Goal: Task Accomplishment & Management: Manage account settings

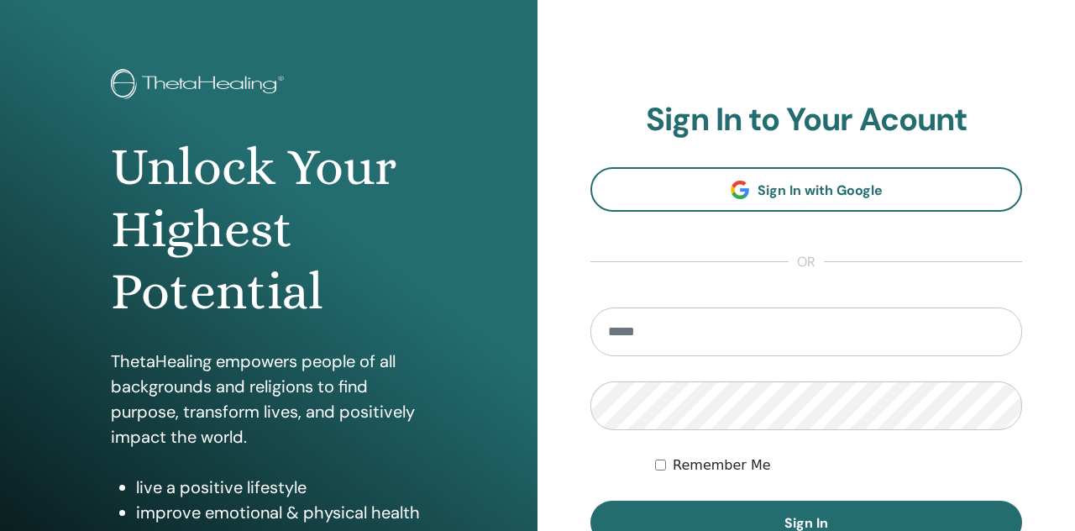
scroll to position [50, 0]
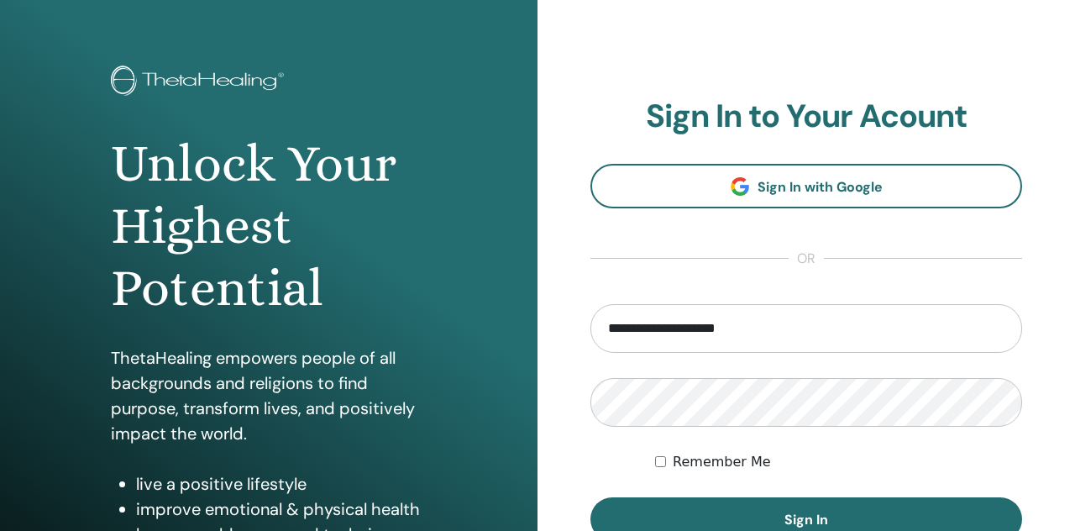
click at [721, 333] on input "**********" at bounding box center [806, 328] width 432 height 49
click at [723, 333] on input "**********" at bounding box center [806, 328] width 432 height 49
type input "**********"
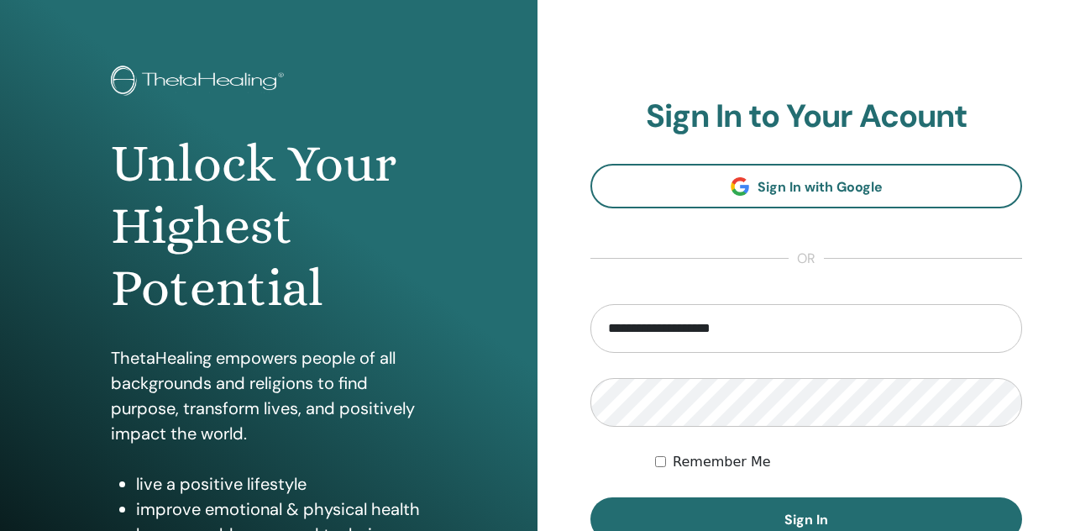
scroll to position [107, 0]
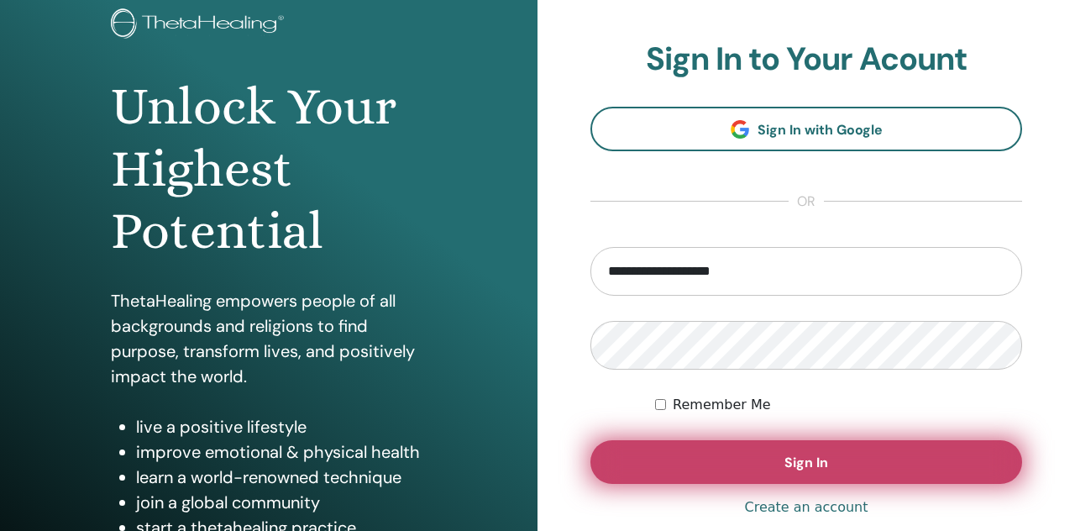
click at [695, 460] on button "Sign In" at bounding box center [806, 462] width 432 height 44
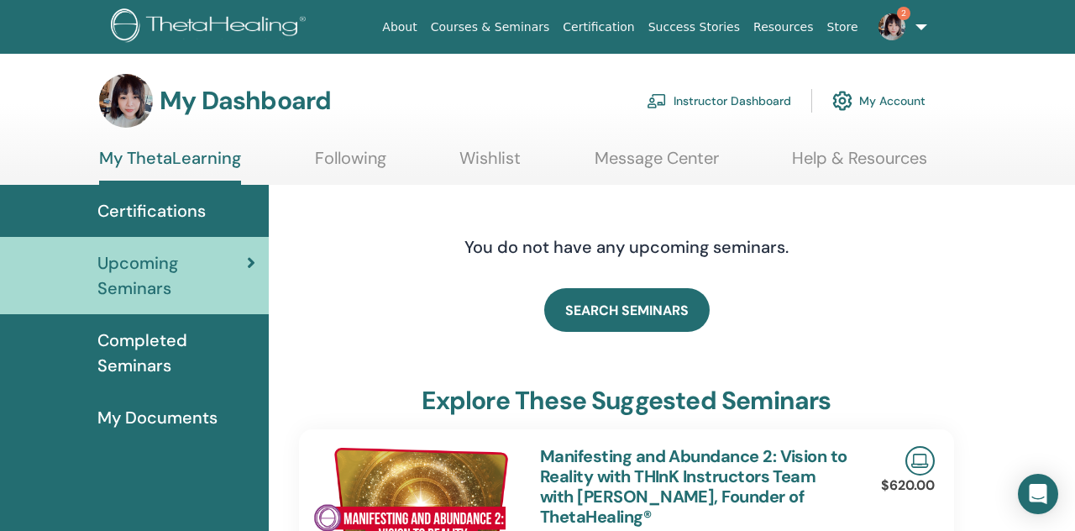
click at [693, 125] on div "My Dashboard Instructor Dashboard My Account" at bounding box center [512, 101] width 826 height 54
click at [698, 105] on link "Instructor Dashboard" at bounding box center [719, 100] width 144 height 37
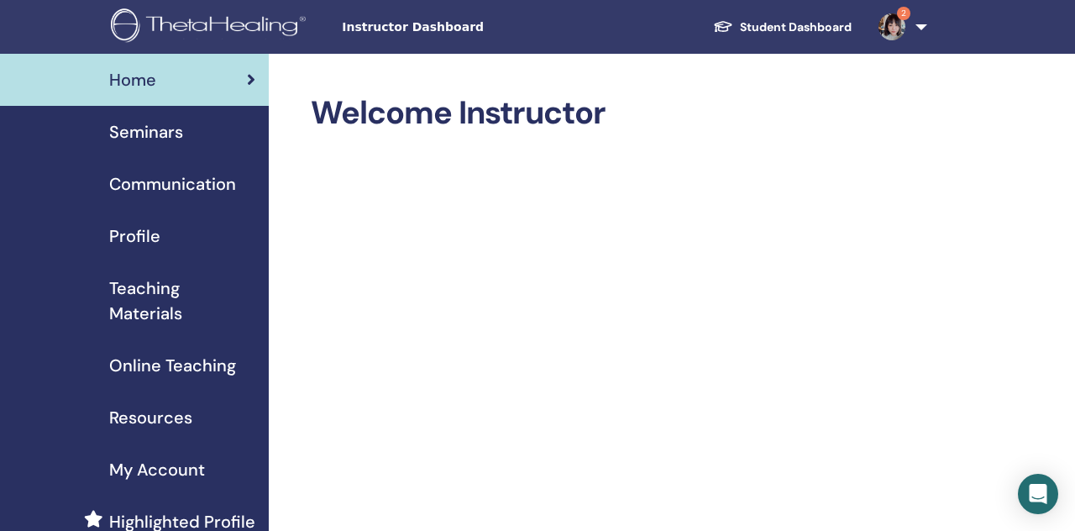
click at [175, 153] on link "Seminars" at bounding box center [134, 132] width 269 height 52
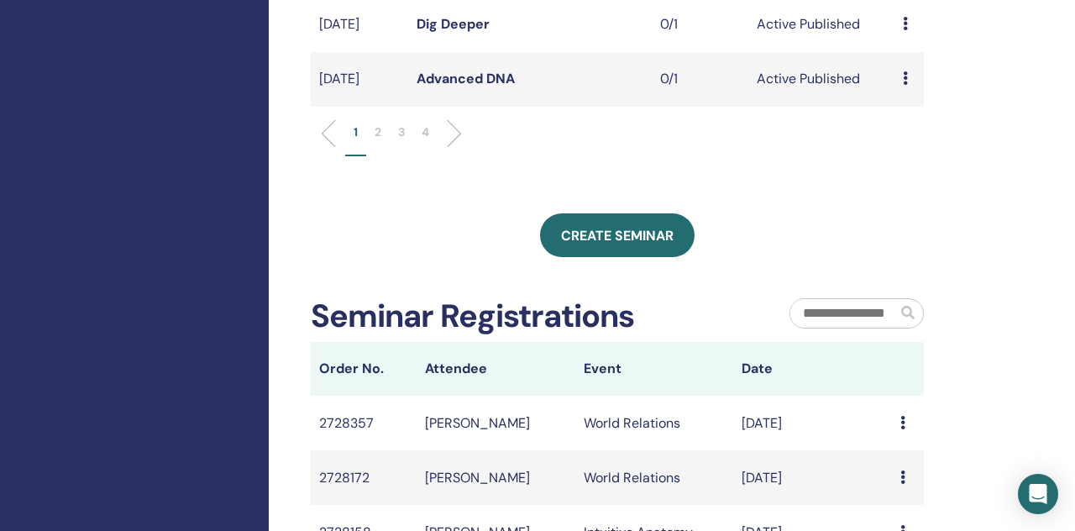
scroll to position [878, 0]
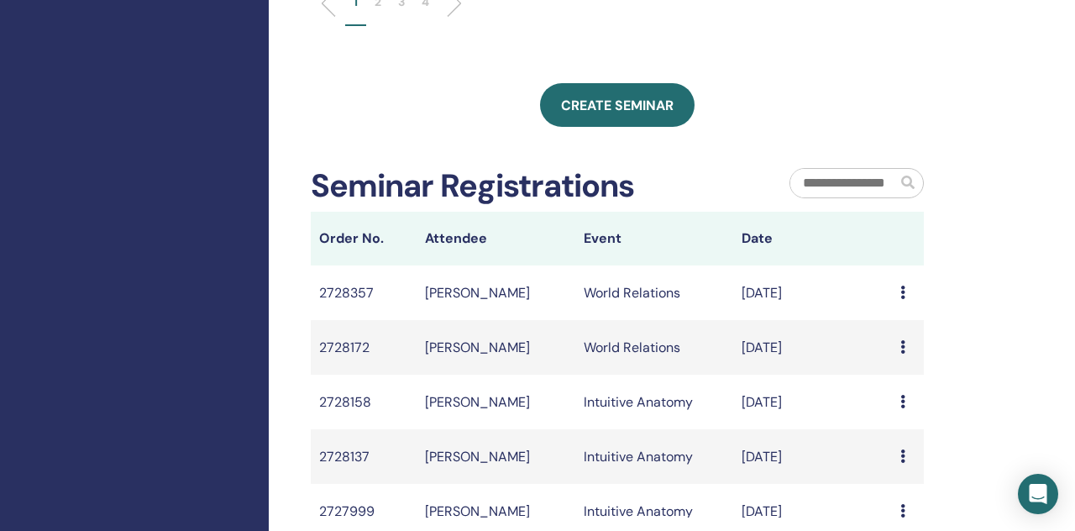
click at [371, 26] on li "2" at bounding box center [378, 9] width 24 height 33
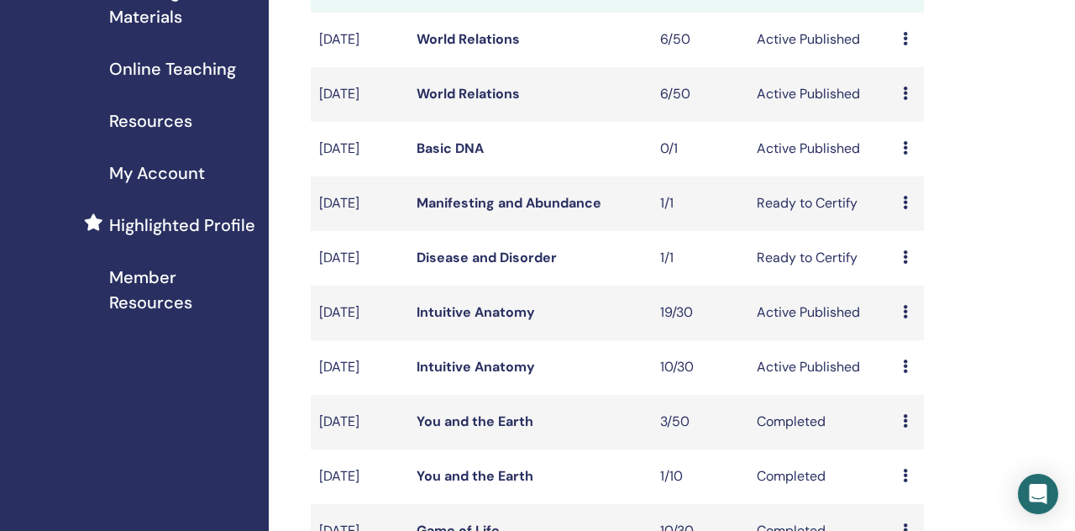
scroll to position [372, 0]
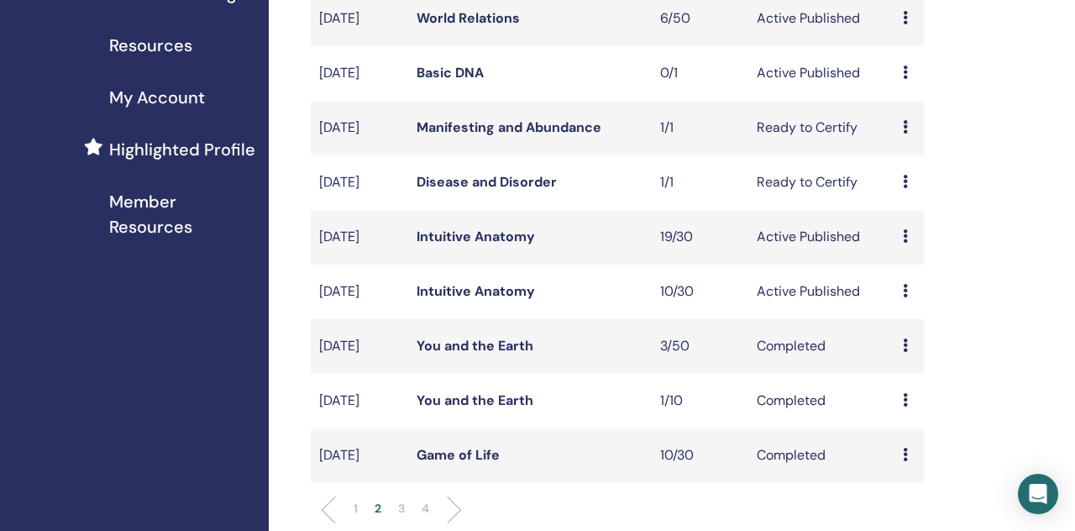
click at [479, 265] on td "Intuitive Anatomy" at bounding box center [530, 237] width 244 height 55
click at [482, 245] on link "Intuitive Anatomy" at bounding box center [475, 237] width 118 height 18
click at [481, 300] on link "Intuitive Anatomy" at bounding box center [475, 291] width 118 height 18
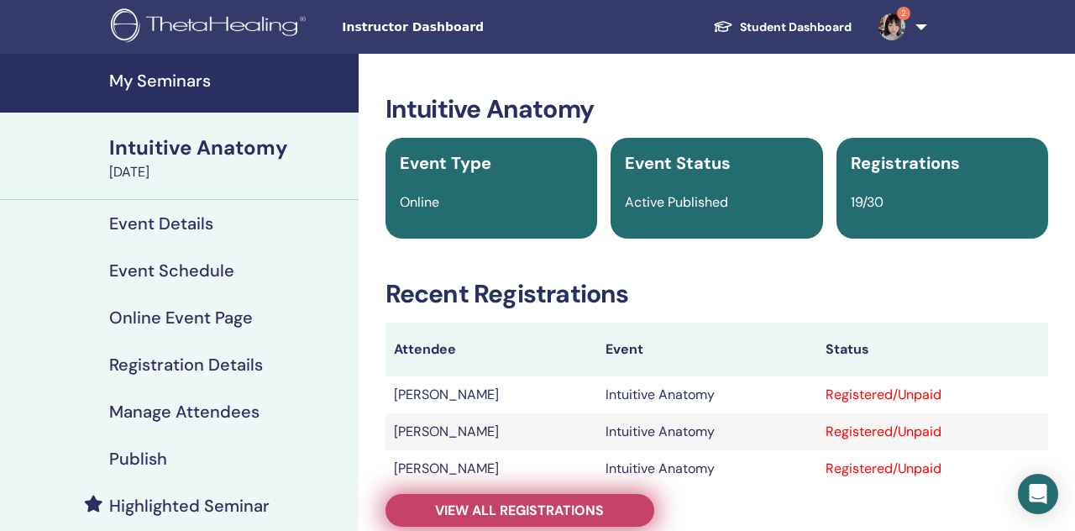
click at [479, 509] on span "View all registrations" at bounding box center [519, 510] width 169 height 18
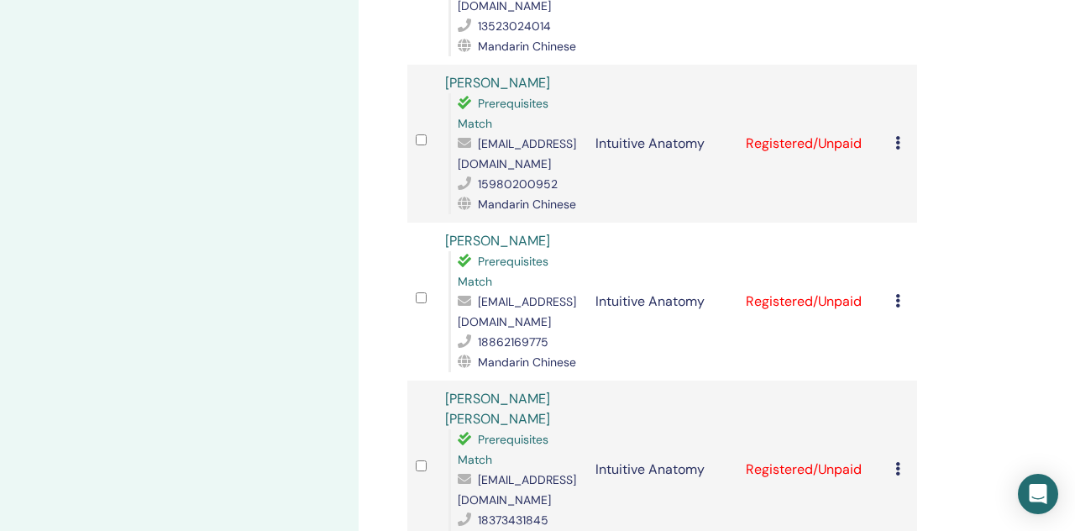
scroll to position [2244, 0]
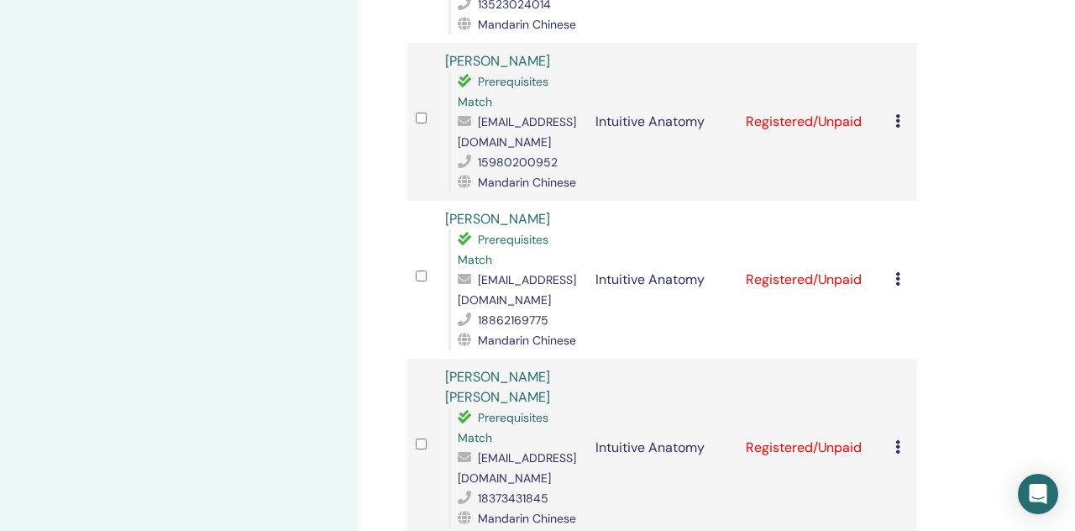
click at [897, 277] on icon at bounding box center [897, 278] width 5 height 13
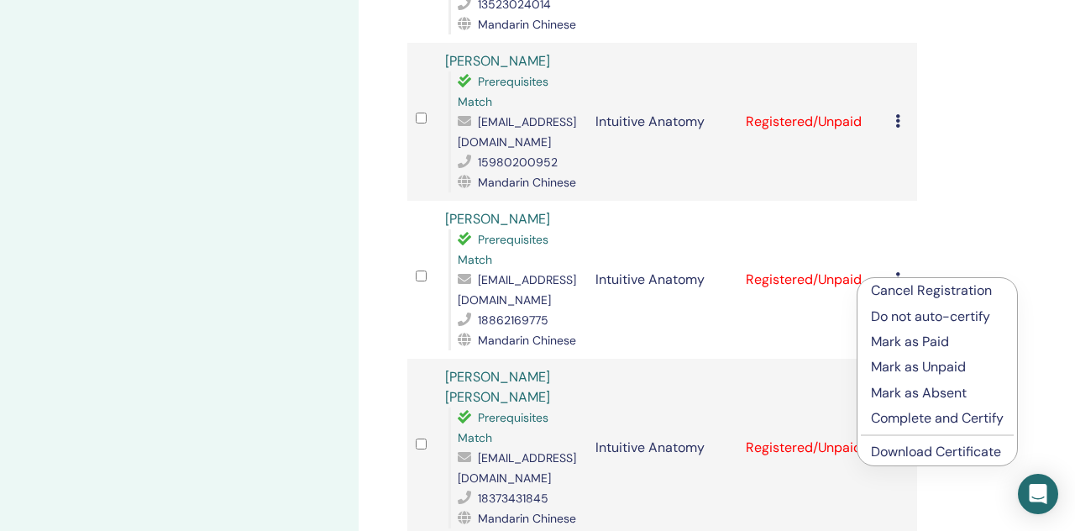
click at [982, 417] on p "Complete and Certify" at bounding box center [937, 418] width 133 height 20
